Goal: Information Seeking & Learning: Learn about a topic

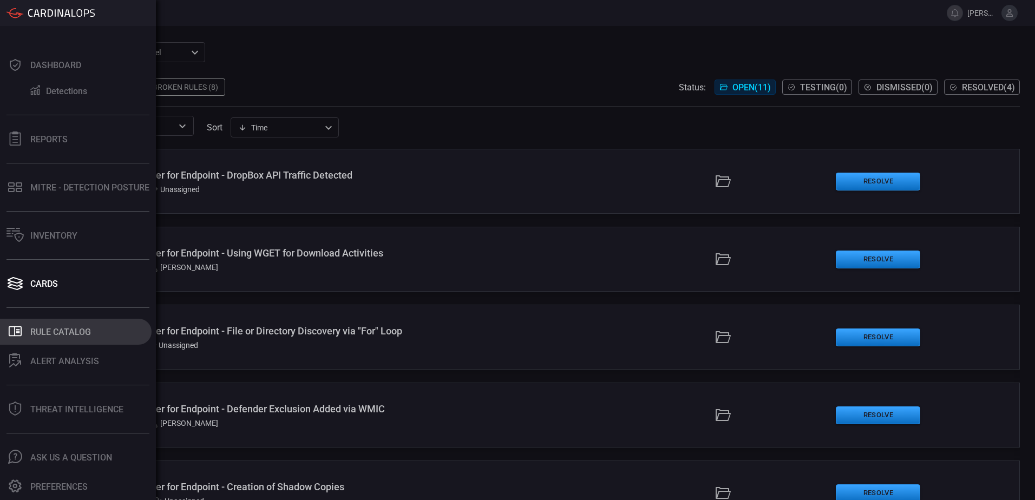
click at [57, 333] on div "Rule Catalog" at bounding box center [60, 332] width 61 height 10
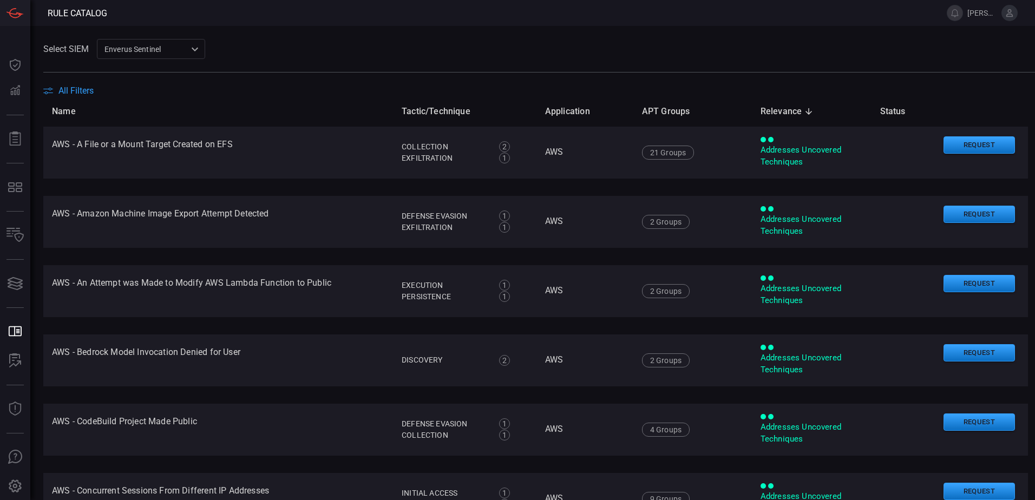
click at [87, 88] on span "All Filters" at bounding box center [75, 91] width 35 height 10
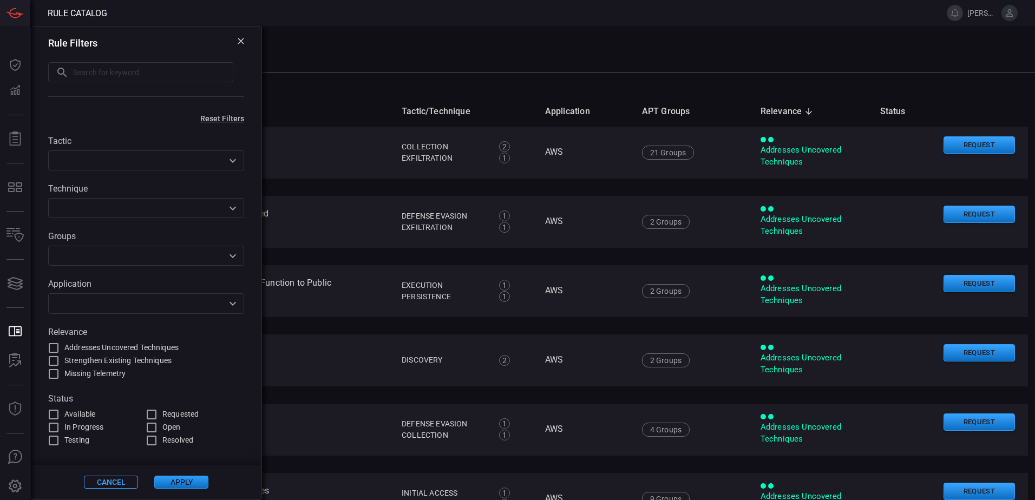
click at [241, 36] on div "Rule Filters ​ ​" at bounding box center [146, 68] width 231 height 83
click at [240, 41] on icon at bounding box center [241, 41] width 6 height 6
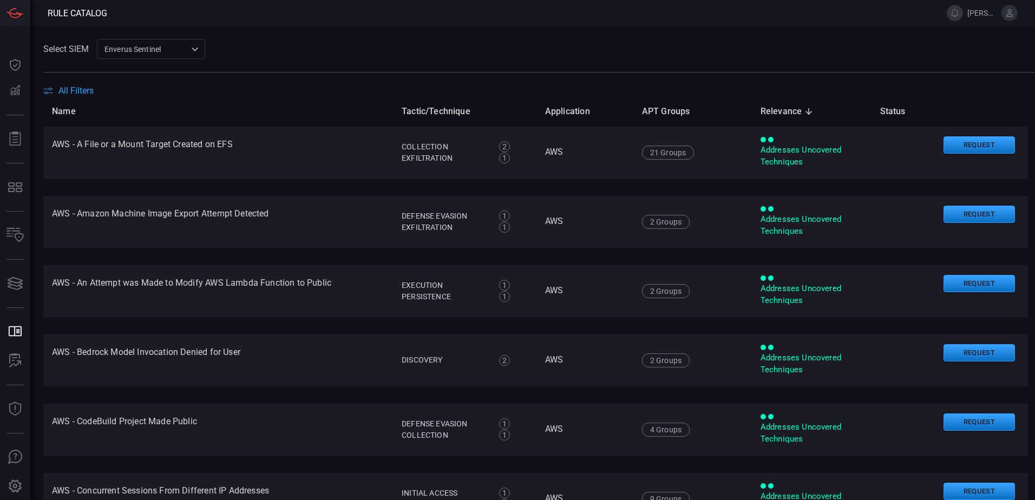
click at [69, 92] on span "All Filters" at bounding box center [75, 91] width 35 height 10
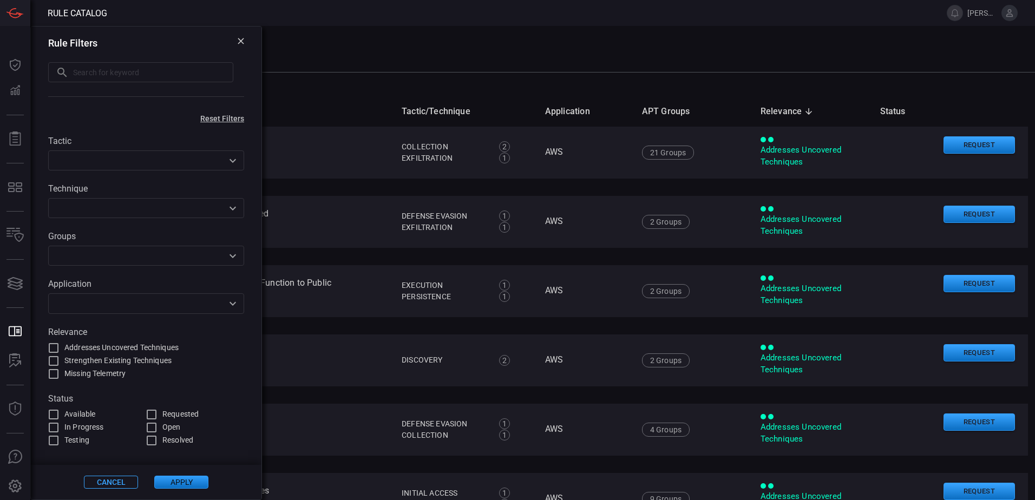
click at [242, 41] on icon at bounding box center [241, 41] width 6 height 6
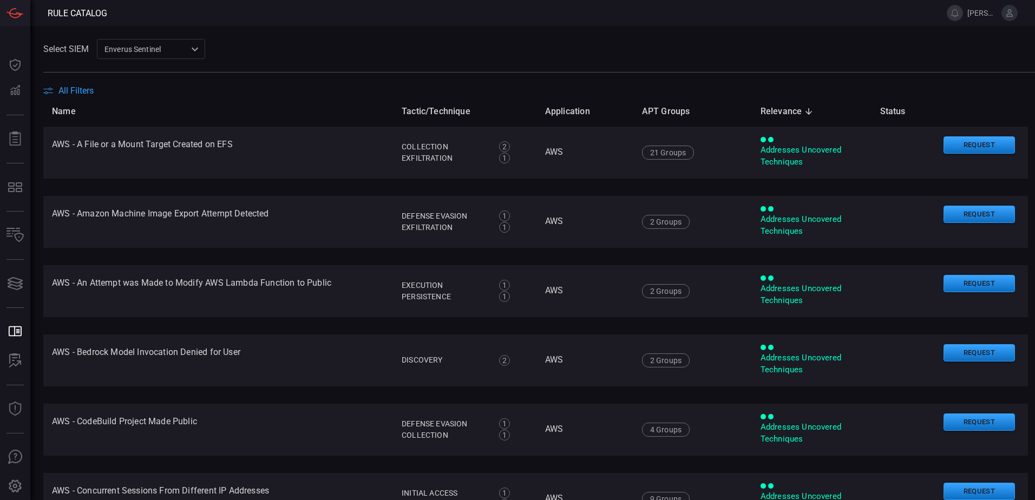
click at [276, 45] on div "Select SIEM Enverus Sentinel c91b43ff-c123-4683-be2e-f803907a5556 ​" at bounding box center [539, 49] width 992 height 20
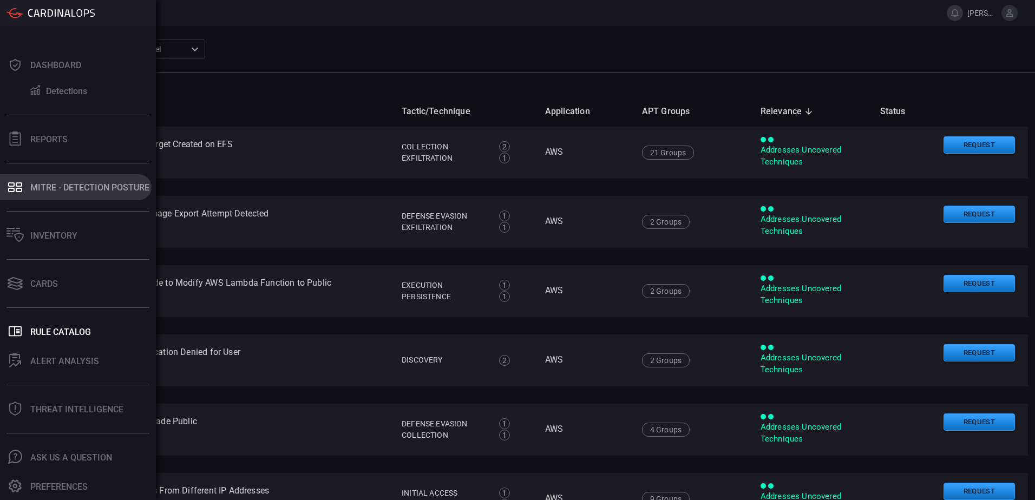
click at [17, 188] on icon at bounding box center [19, 190] width 6 height 4
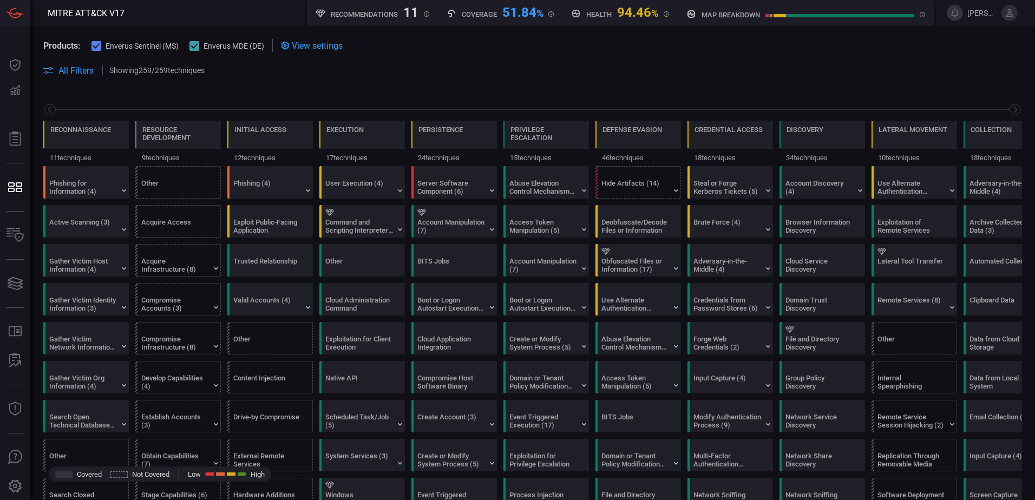
scroll to position [0, 142]
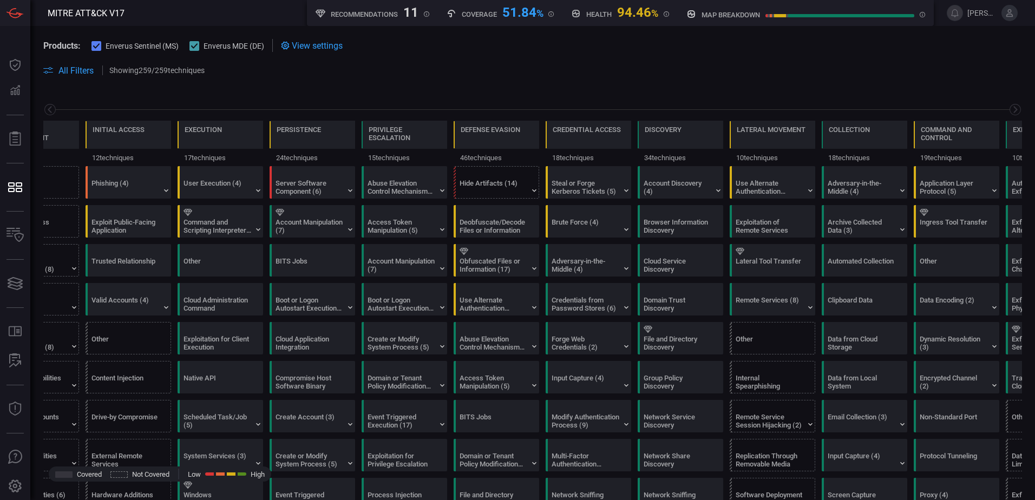
click at [69, 70] on span "All Filters" at bounding box center [75, 70] width 35 height 10
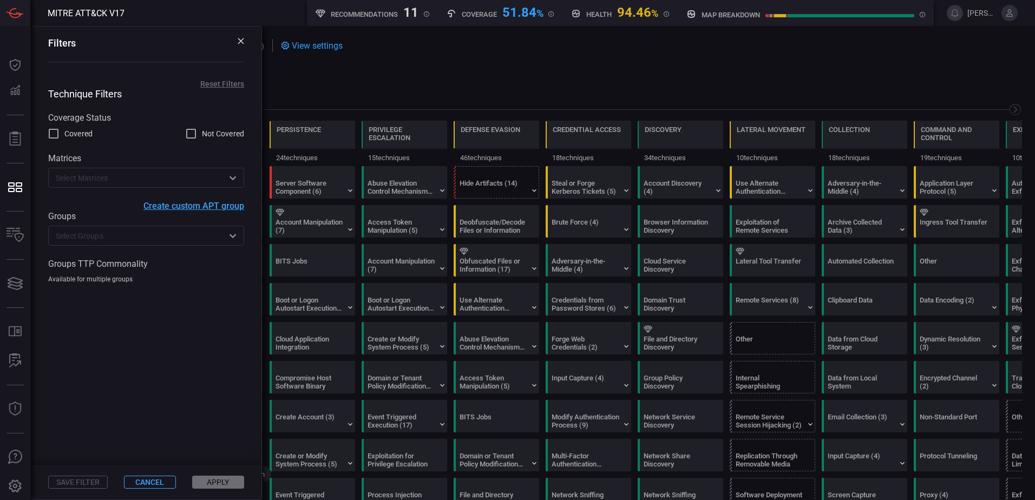
click at [239, 41] on icon at bounding box center [241, 41] width 6 height 6
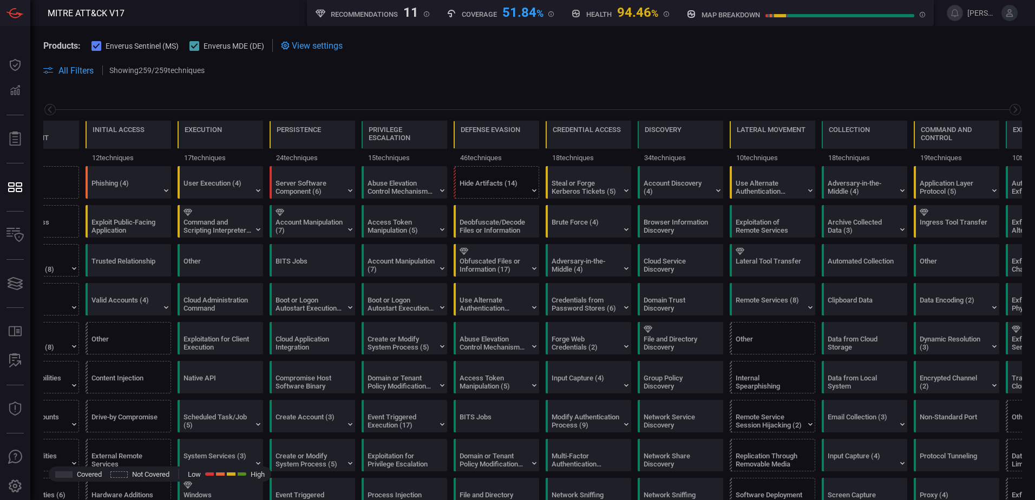
click at [78, 70] on span "All Filters" at bounding box center [75, 70] width 35 height 10
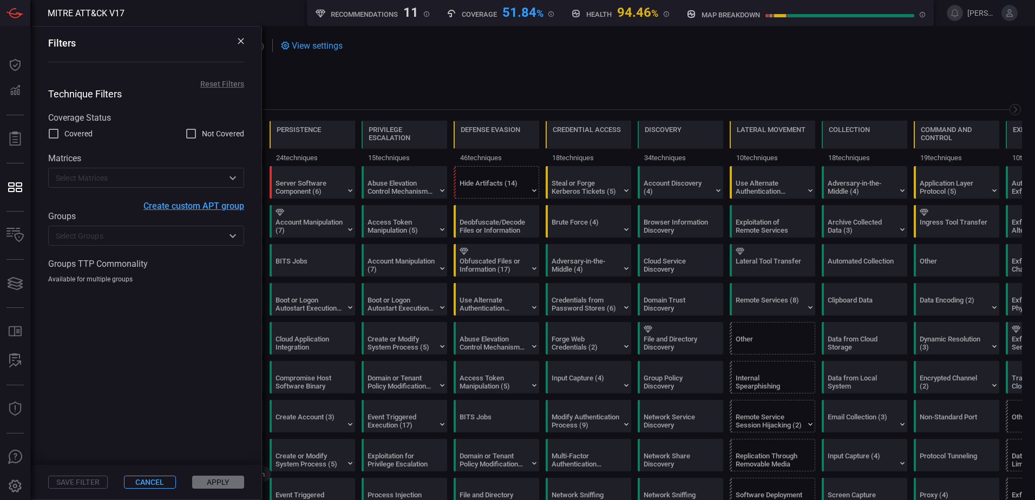
click at [201, 207] on span "Create custom APT group" at bounding box center [193, 206] width 101 height 10
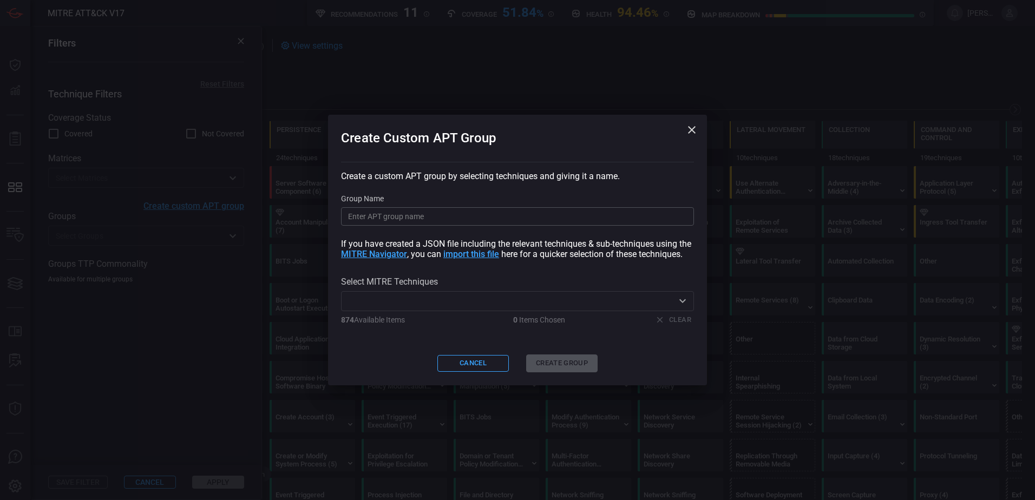
click at [692, 132] on icon "button" at bounding box center [691, 129] width 13 height 13
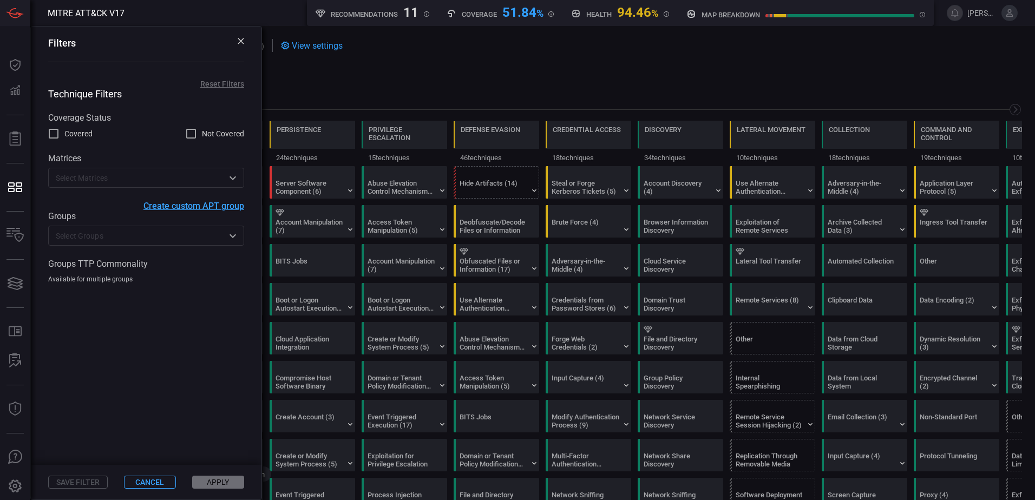
click at [239, 41] on icon at bounding box center [241, 41] width 6 height 6
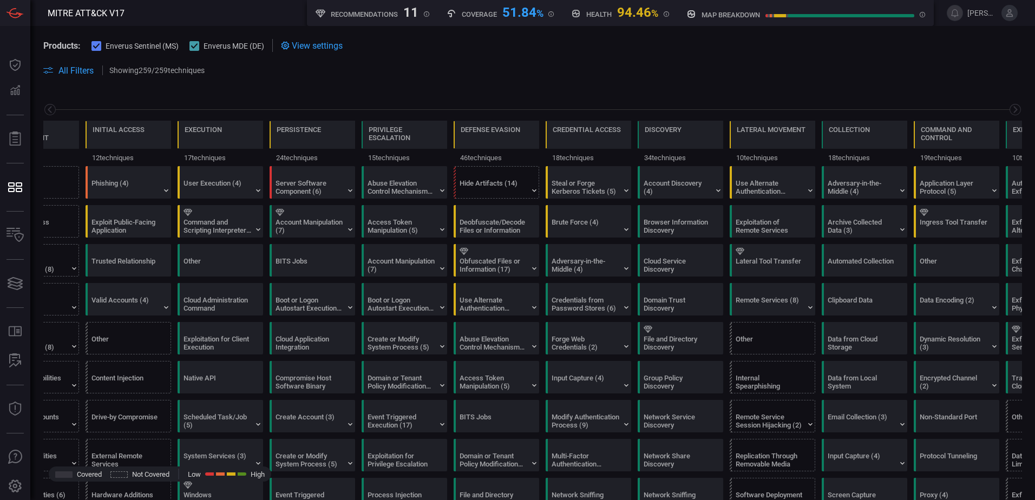
click at [358, 71] on span at bounding box center [617, 70] width 809 height 13
click at [561, 61] on span at bounding box center [532, 58] width 979 height 12
click at [440, 78] on span at bounding box center [532, 83] width 979 height 13
click at [396, 67] on span at bounding box center [617, 70] width 809 height 13
